Goal: Transaction & Acquisition: Purchase product/service

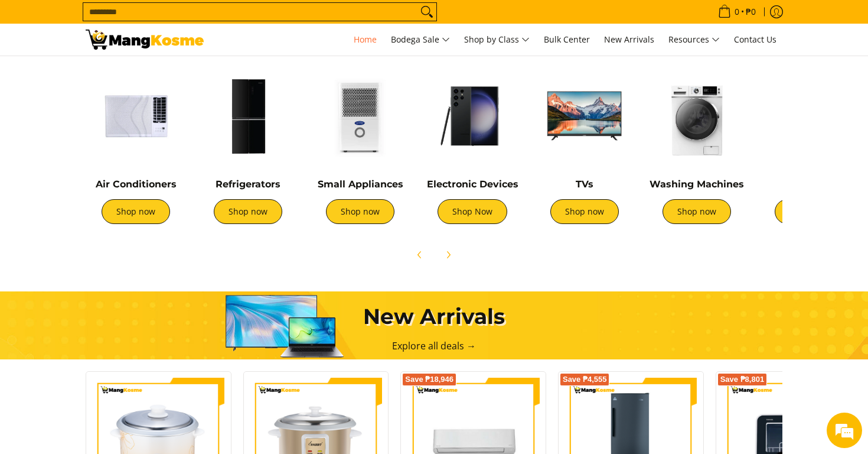
scroll to position [0, 939]
click at [590, 120] on img at bounding box center [585, 116] width 100 height 100
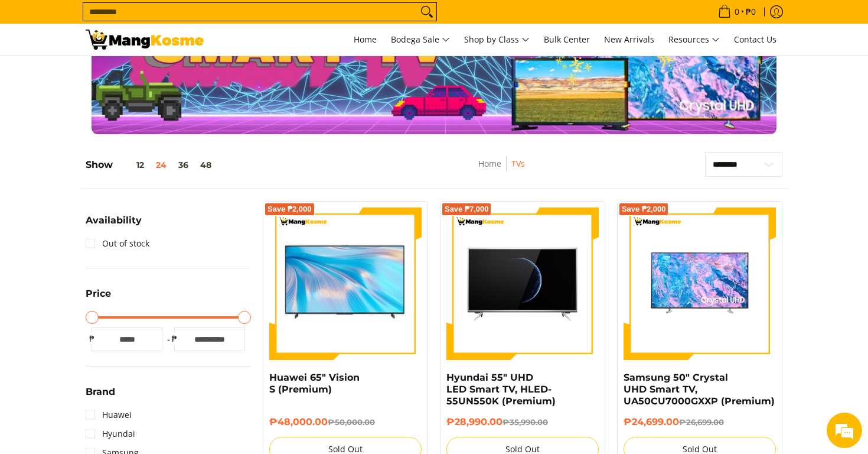
scroll to position [95, 0]
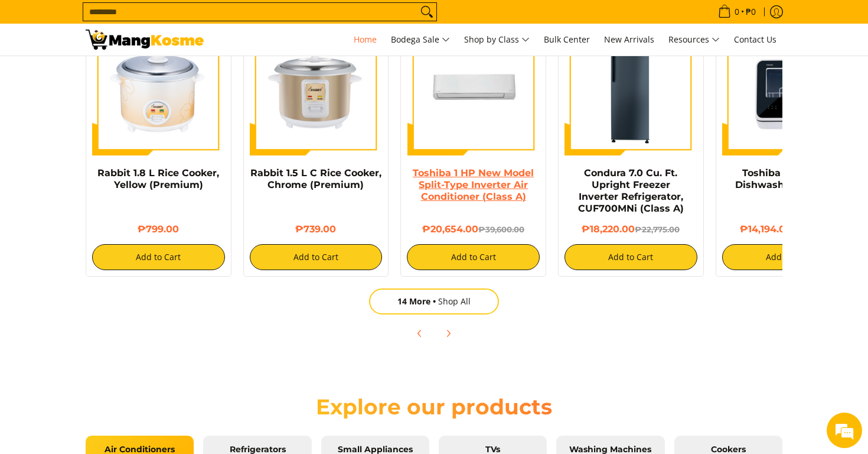
scroll to position [0, 470]
click at [486, 172] on link "Toshiba 1 HP New Model Split-Type Inverter Air Conditioner (Class A)" at bounding box center [473, 184] width 121 height 35
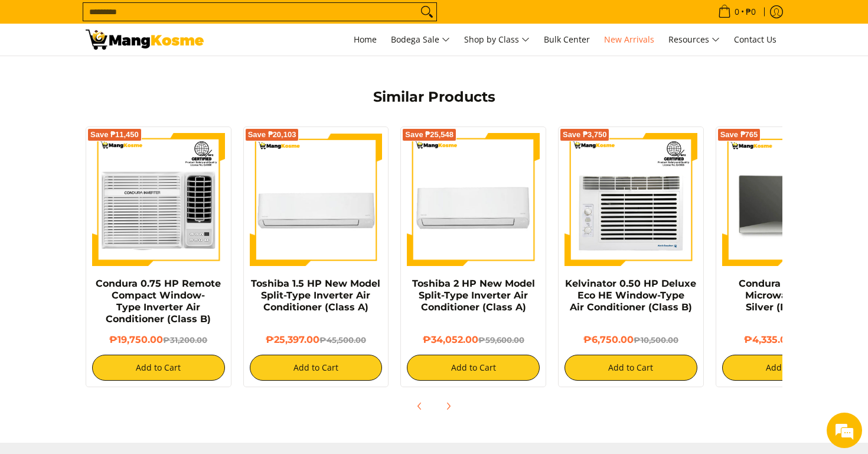
scroll to position [851, 0]
